Goal: Find specific page/section: Find specific page/section

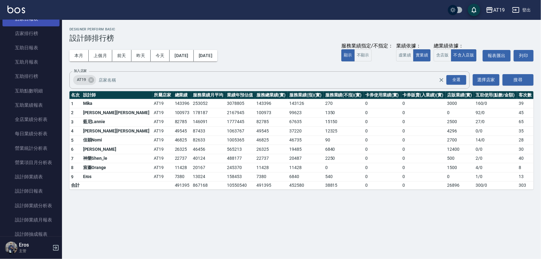
scroll to position [28, 0]
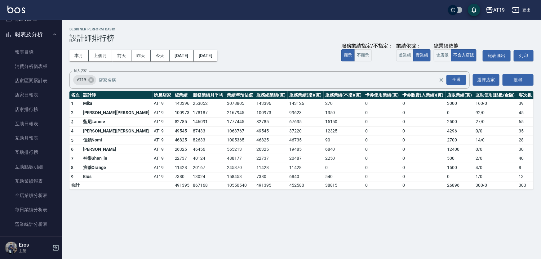
click at [36, 32] on button "報表及分析" at bounding box center [30, 34] width 57 height 16
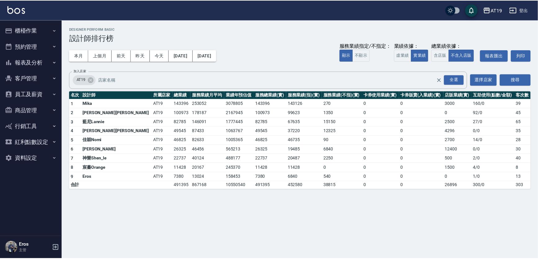
scroll to position [0, 0]
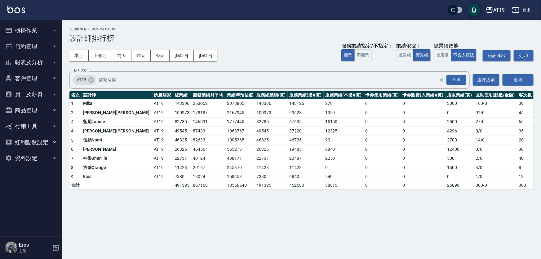
click at [34, 107] on button "商品管理" at bounding box center [30, 110] width 57 height 16
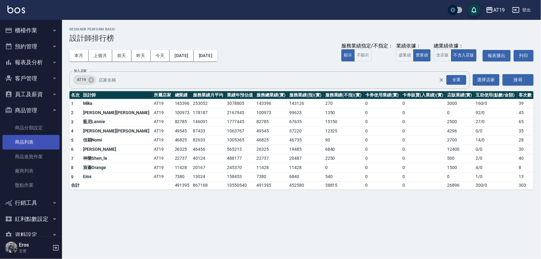
click at [34, 143] on link "商品列表" at bounding box center [30, 142] width 57 height 14
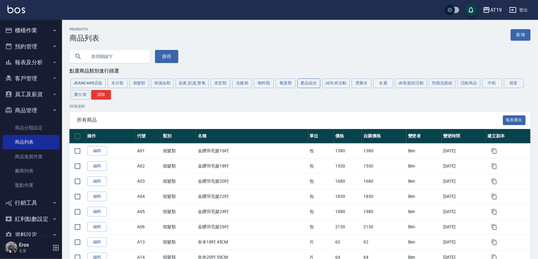
click at [307, 82] on button "產品組合" at bounding box center [308, 83] width 23 height 10
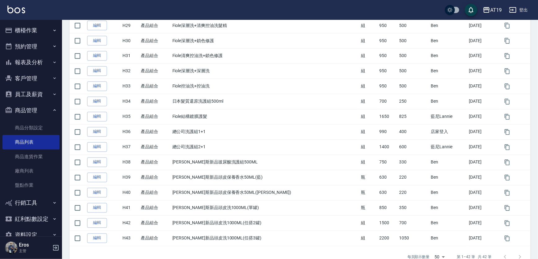
scroll to position [550, 0]
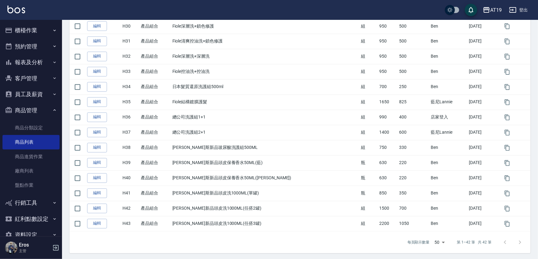
click at [21, 109] on button "商品管理" at bounding box center [30, 110] width 57 height 16
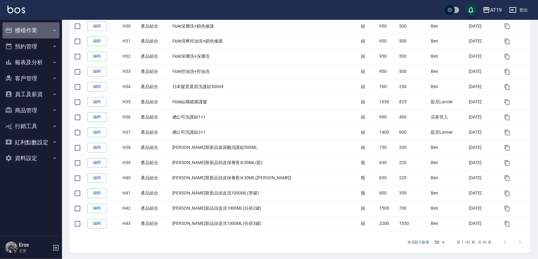
click at [34, 29] on button "櫃檯作業" at bounding box center [30, 30] width 57 height 16
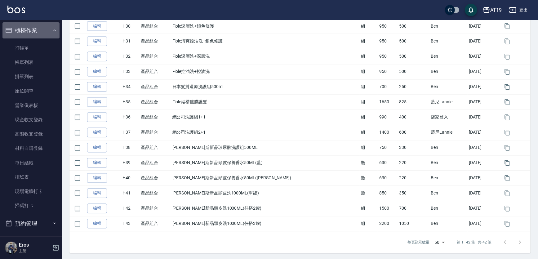
click at [37, 26] on button "櫃檯作業" at bounding box center [30, 30] width 57 height 16
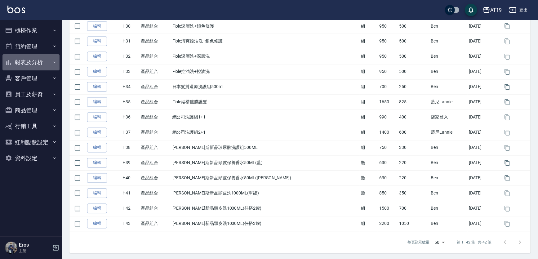
click at [37, 59] on button "報表及分析" at bounding box center [30, 62] width 57 height 16
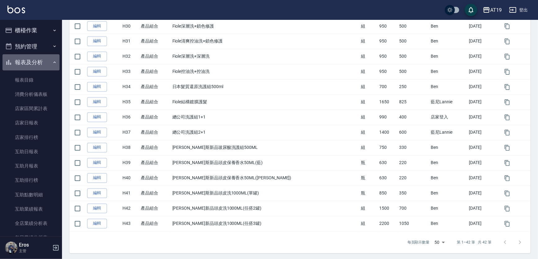
click at [37, 59] on button "報表及分析" at bounding box center [30, 62] width 57 height 16
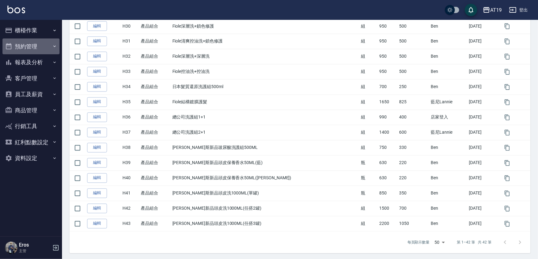
click at [39, 48] on button "預約管理" at bounding box center [30, 46] width 57 height 16
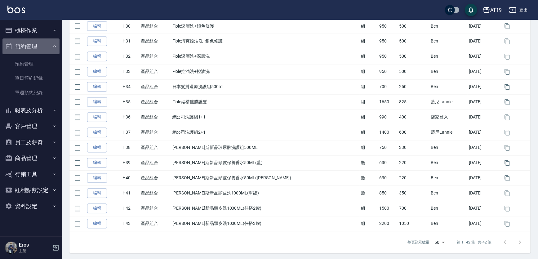
click at [39, 48] on button "預約管理" at bounding box center [30, 46] width 57 height 16
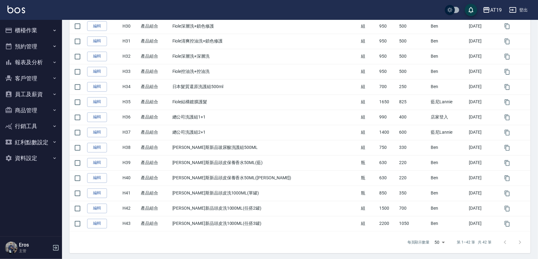
click at [37, 76] on button "客戶管理" at bounding box center [30, 78] width 57 height 16
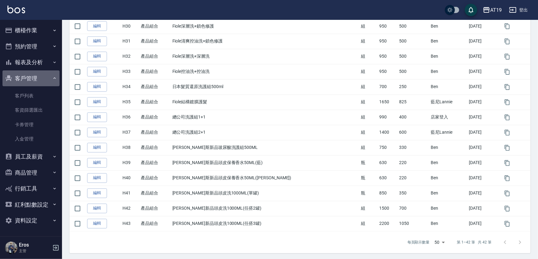
click at [38, 75] on button "客戶管理" at bounding box center [30, 78] width 57 height 16
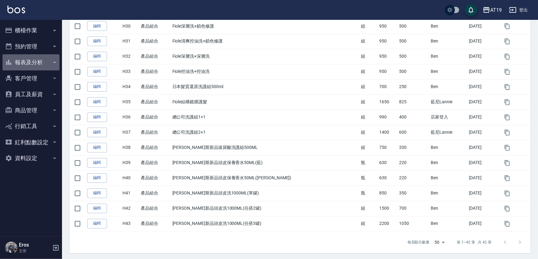
click at [41, 60] on button "報表及分析" at bounding box center [30, 62] width 57 height 16
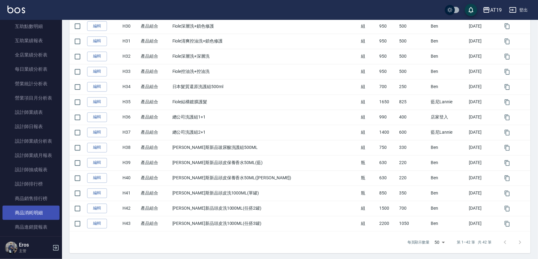
scroll to position [169, 0]
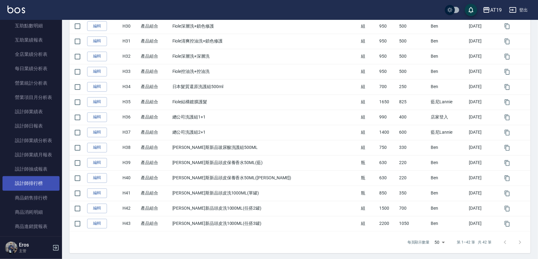
click at [40, 184] on link "設計師排行榜" at bounding box center [30, 183] width 57 height 14
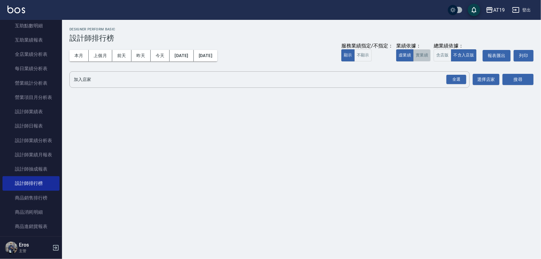
click at [426, 54] on button "實業績" at bounding box center [421, 55] width 17 height 12
click at [450, 76] on div "全選" at bounding box center [456, 80] width 20 height 10
click at [520, 82] on button "搜尋" at bounding box center [517, 79] width 31 height 11
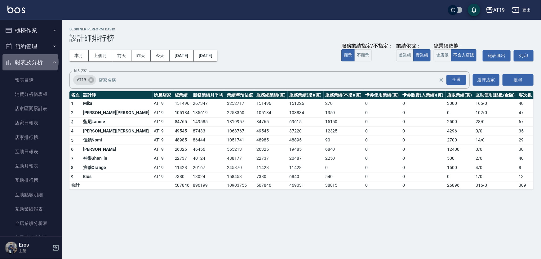
click at [30, 62] on button "報表及分析" at bounding box center [30, 62] width 57 height 16
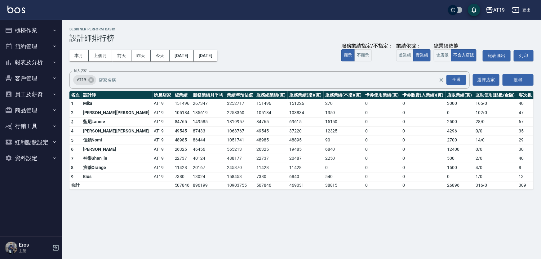
click at [31, 95] on button "員工及薪資" at bounding box center [30, 94] width 57 height 16
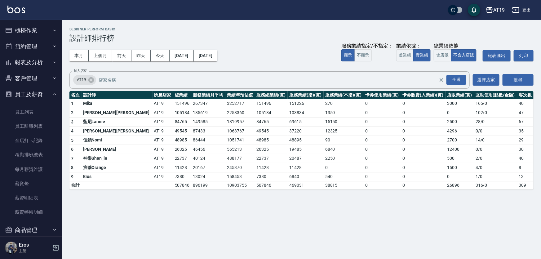
click at [31, 95] on button "員工及薪資" at bounding box center [30, 94] width 57 height 16
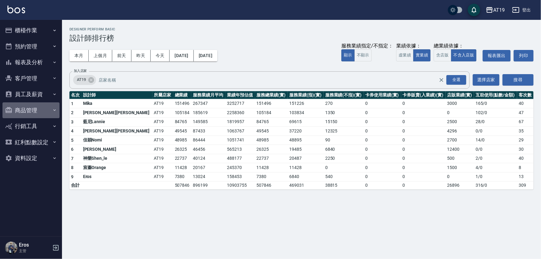
click at [29, 108] on button "商品管理" at bounding box center [30, 110] width 57 height 16
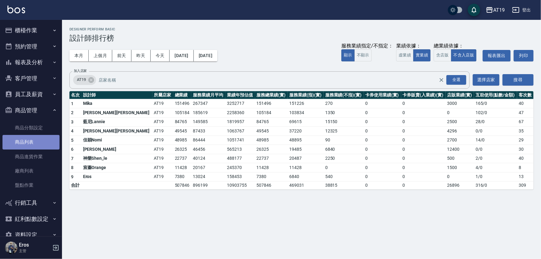
click at [31, 144] on link "商品列表" at bounding box center [30, 142] width 57 height 14
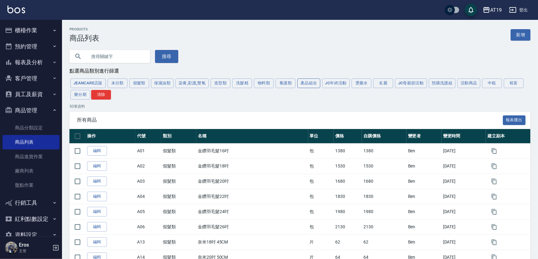
click at [305, 83] on button "產品組合" at bounding box center [308, 83] width 23 height 10
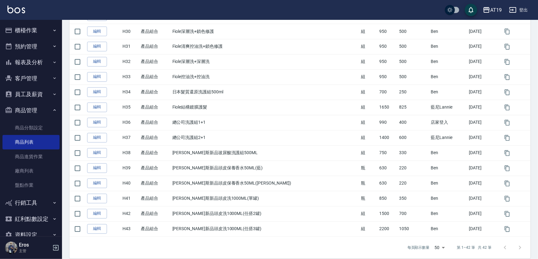
scroll to position [550, 0]
